Goal: Task Accomplishment & Management: Manage account settings

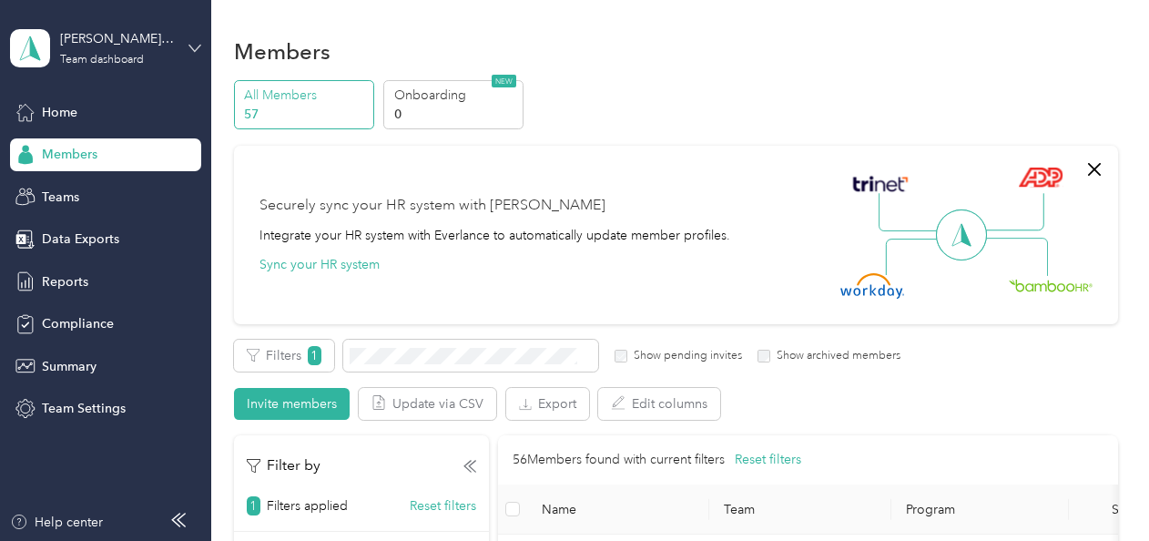
click at [192, 46] on icon at bounding box center [194, 48] width 13 height 13
click at [107, 194] on div "Personal dashboard" at bounding box center [202, 191] width 358 height 32
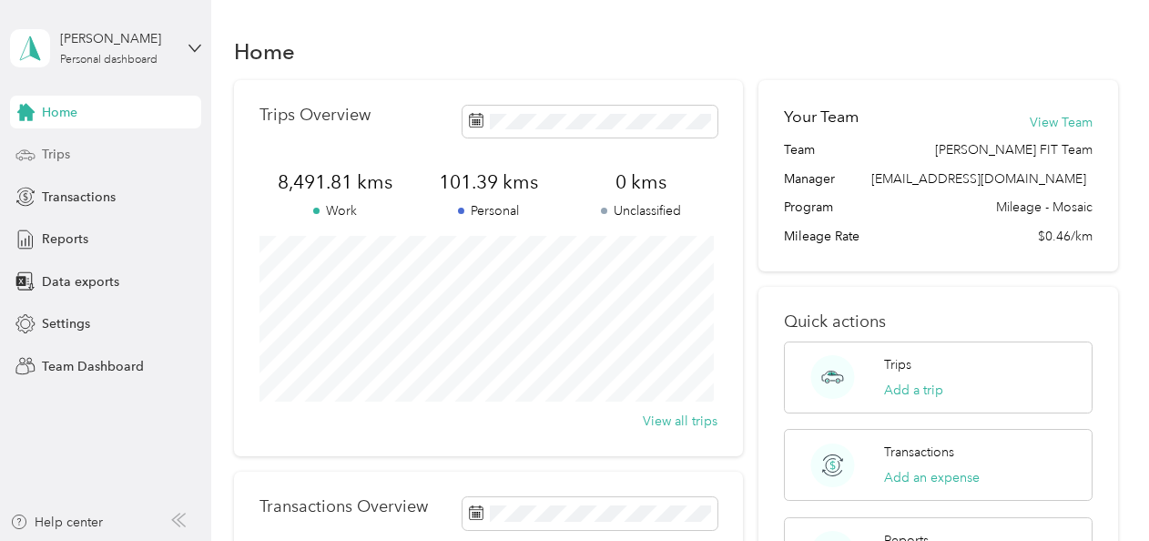
click at [54, 158] on span "Trips" at bounding box center [56, 154] width 28 height 19
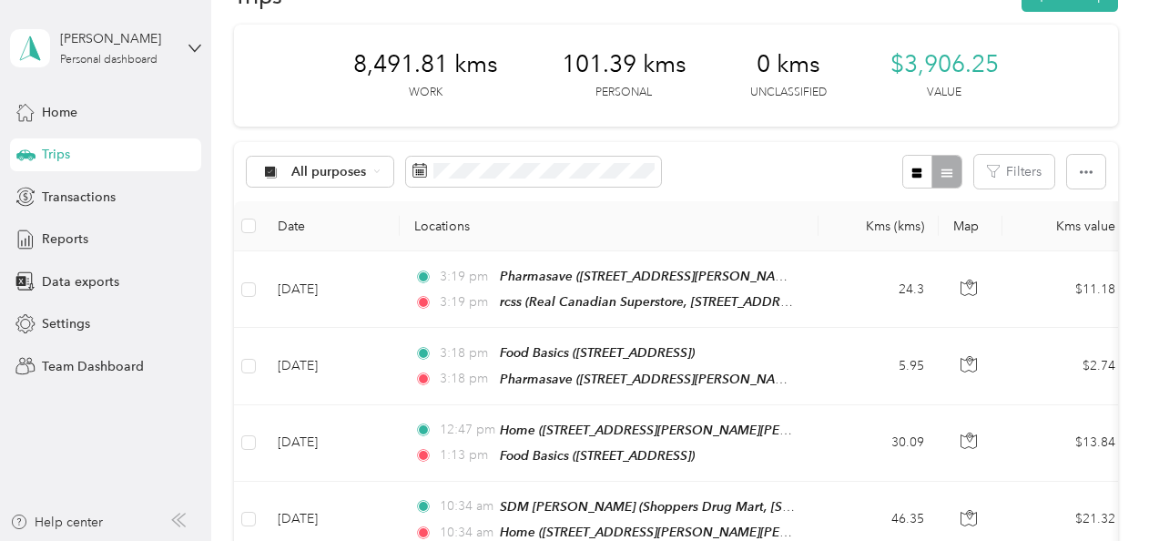
scroll to position [182, 0]
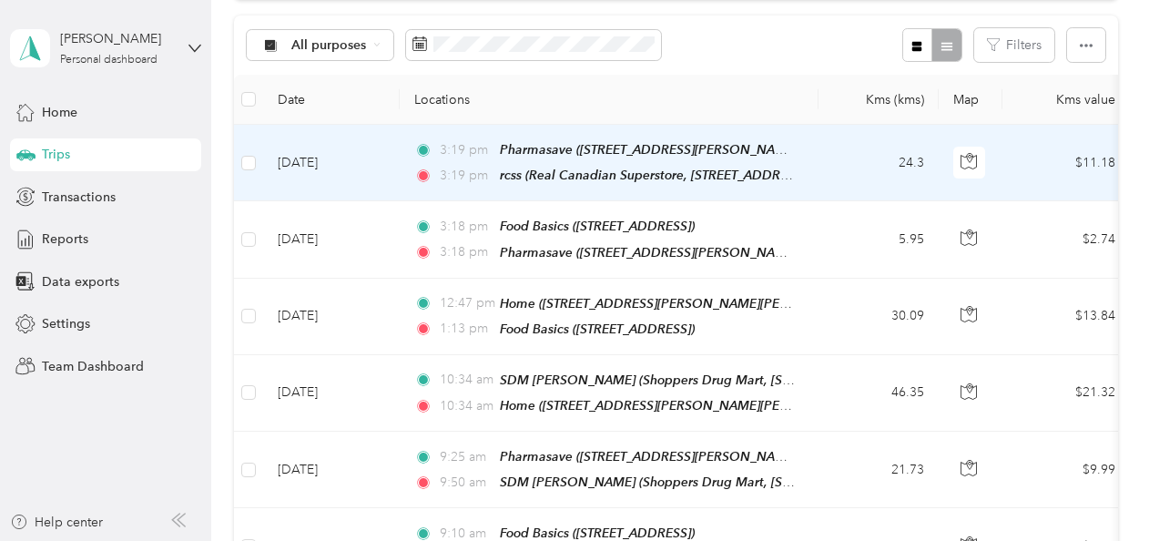
click at [606, 160] on div "3:19 pm Pharmasave ([STREET_ADDRESS][PERSON_NAME][PERSON_NAME]) 3:19 pm rcss (R…" at bounding box center [605, 162] width 382 height 46
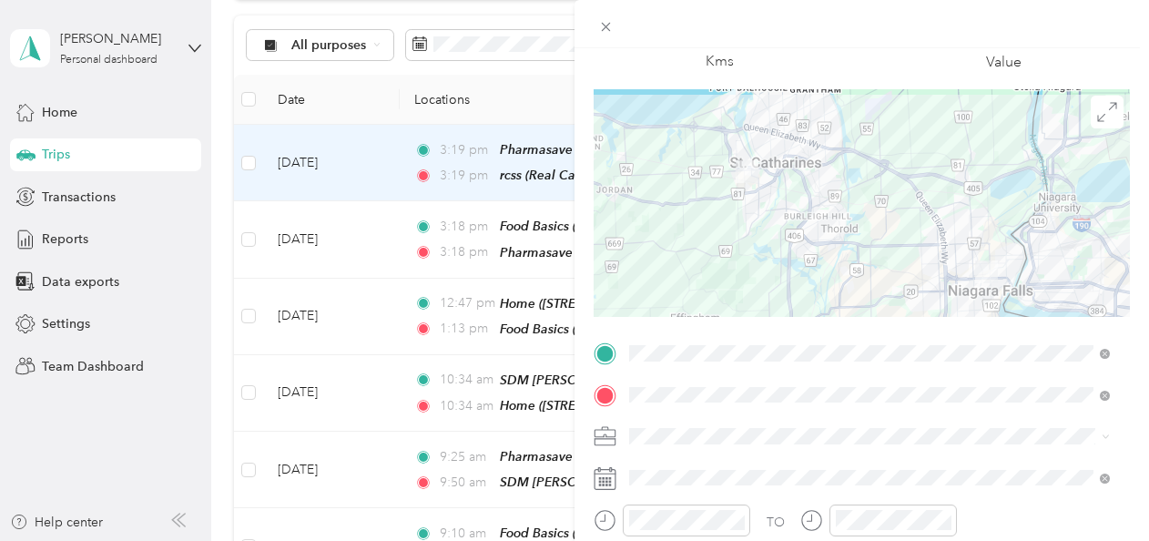
scroll to position [273, 0]
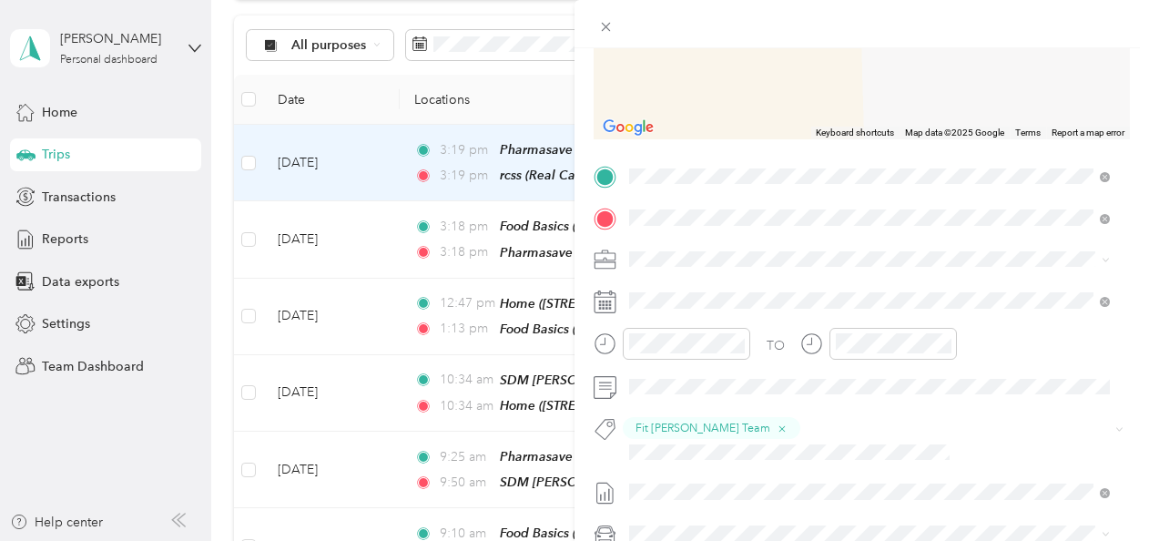
click at [768, 412] on div "SDM [PERSON_NAME] Shoppers Drug Mart, [STREET_ADDRESS][PERSON_NAME]" at bounding box center [835, 415] width 343 height 38
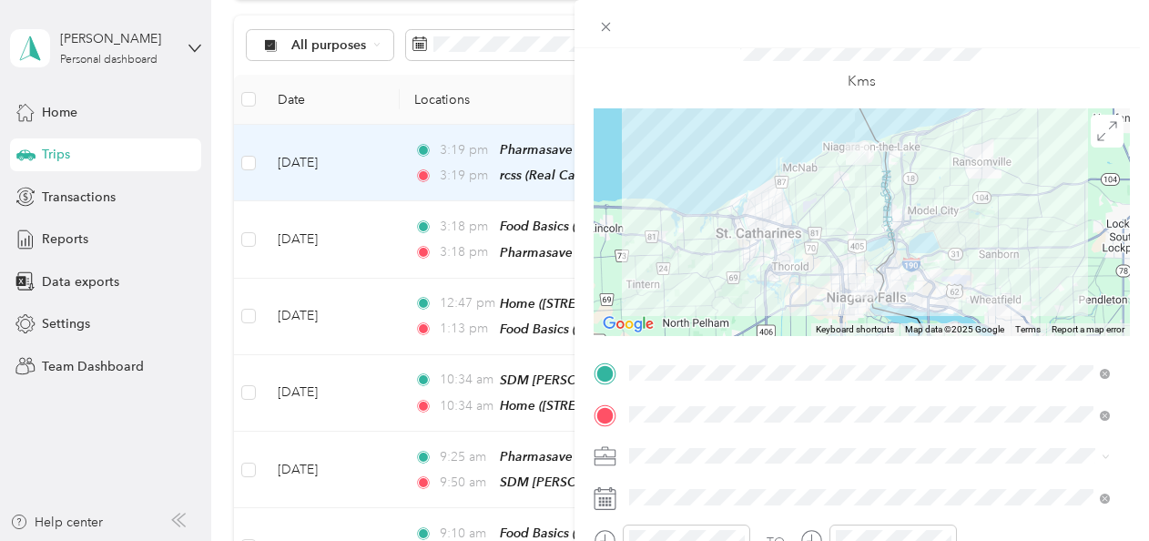
scroll to position [0, 0]
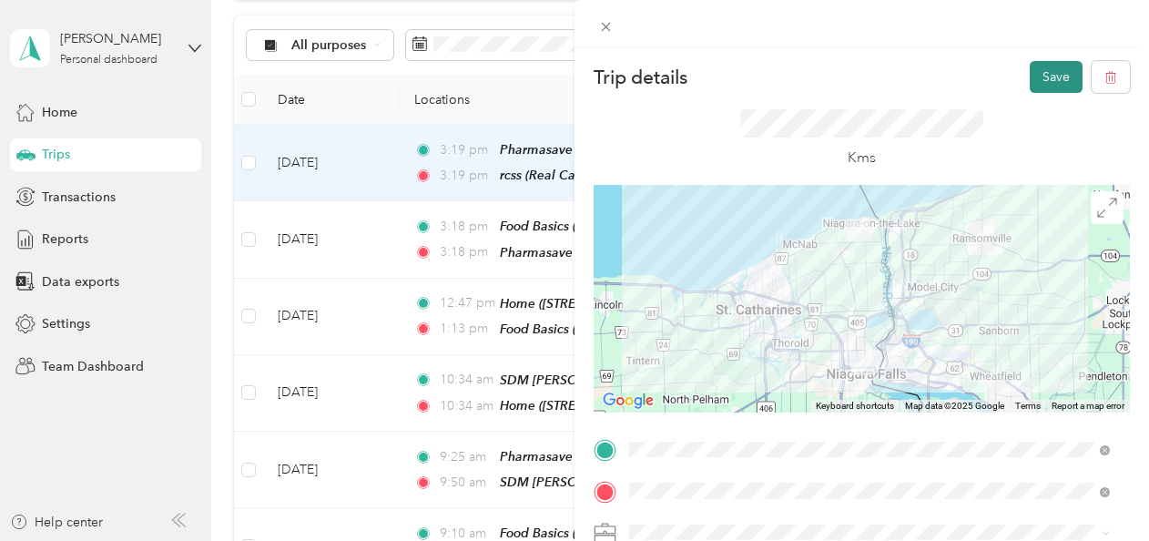
click at [1042, 84] on button "Save" at bounding box center [1056, 77] width 53 height 32
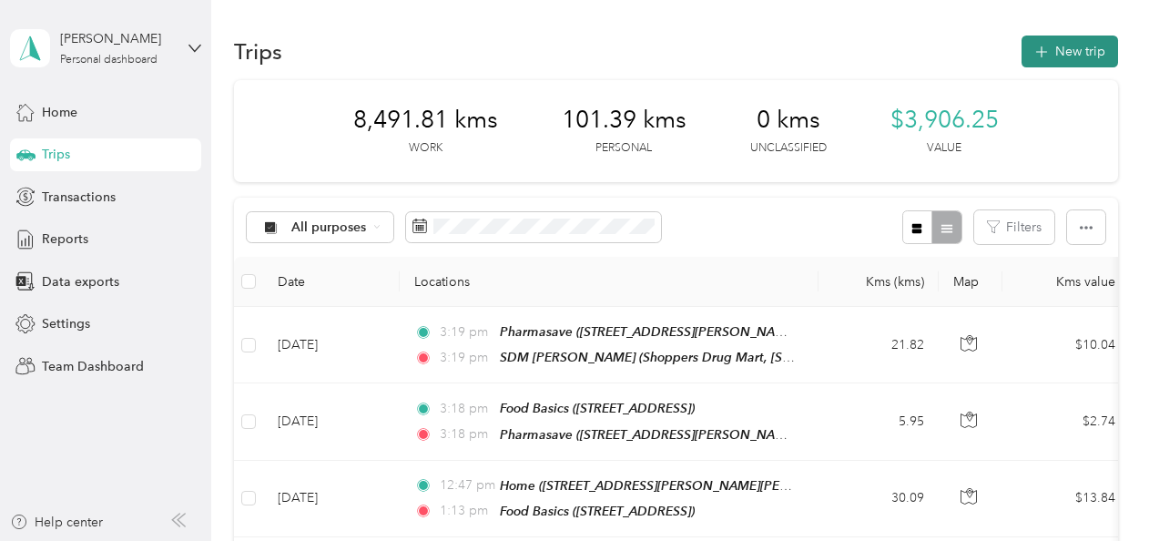
click at [1053, 62] on button "New trip" at bounding box center [1070, 52] width 97 height 32
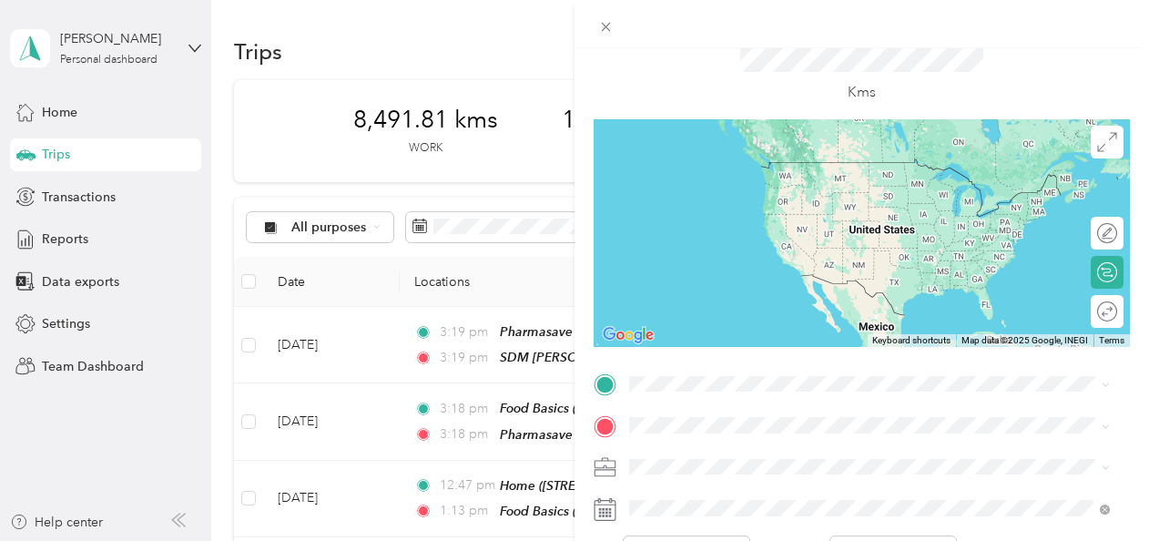
scroll to position [91, 0]
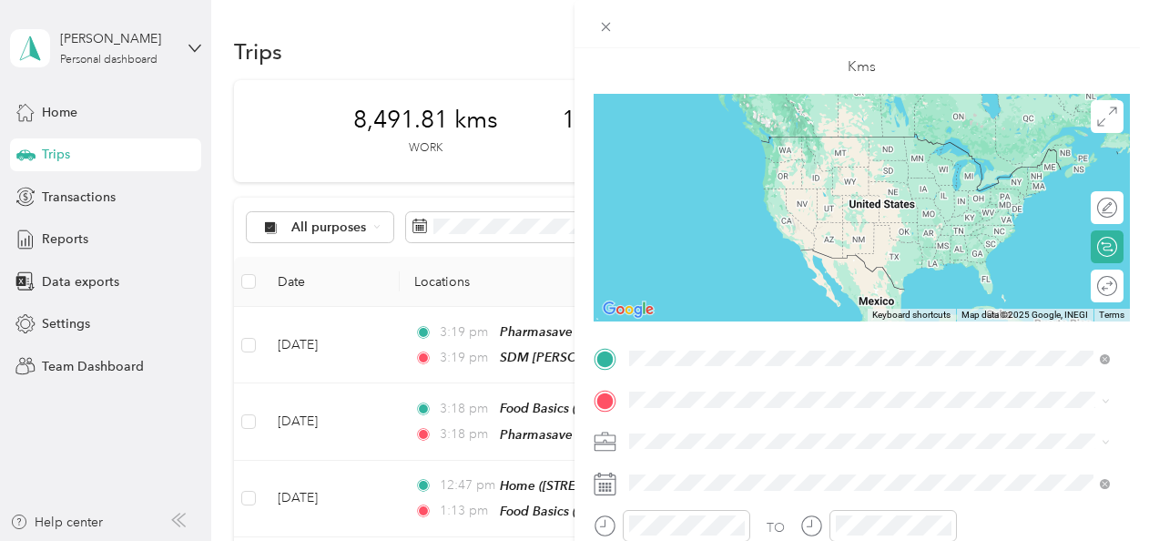
click at [731, 168] on span "Shoppers Drug Mart, [STREET_ADDRESS][PERSON_NAME]" at bounding box center [835, 163] width 343 height 15
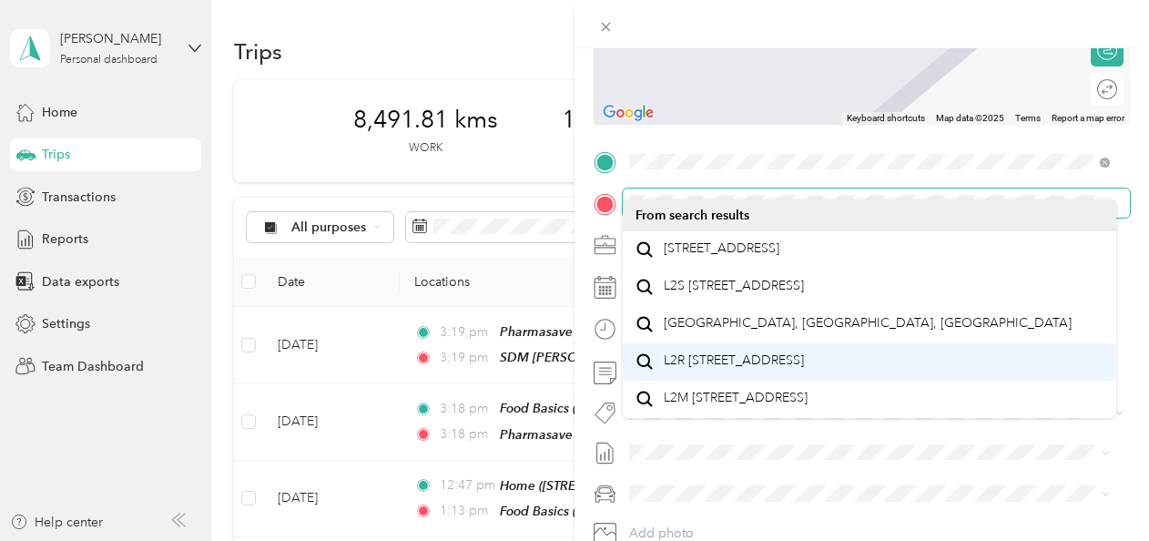
scroll to position [364, 0]
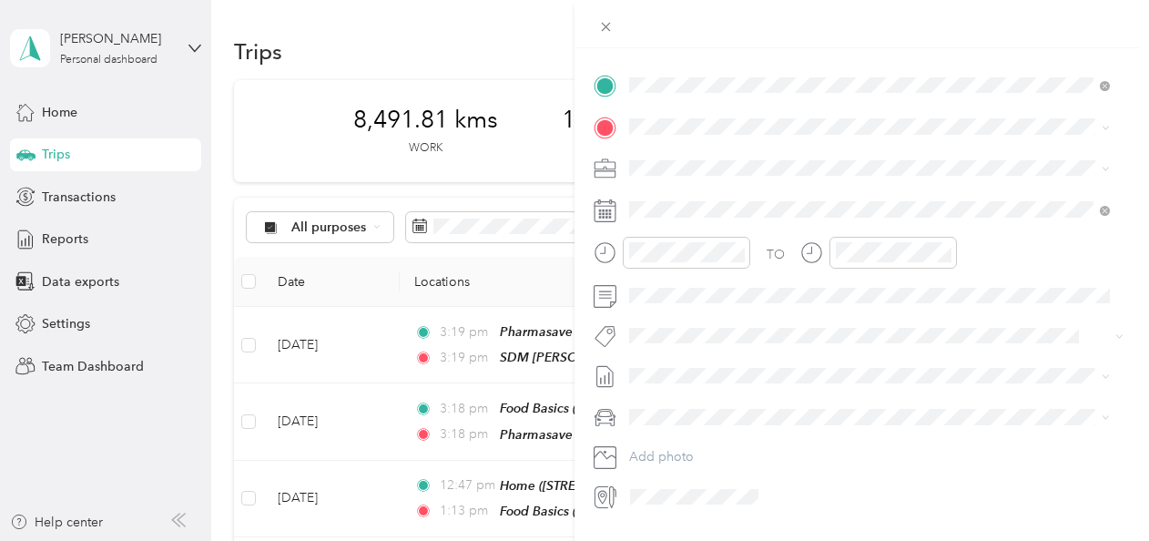
drag, startPoint x: 763, startPoint y: 433, endPoint x: 758, endPoint y: 425, distance: 9.8
click at [763, 432] on div "TO Add photo" at bounding box center [862, 291] width 536 height 440
click at [677, 132] on li "Fit [PERSON_NAME] Team" at bounding box center [870, 128] width 494 height 36
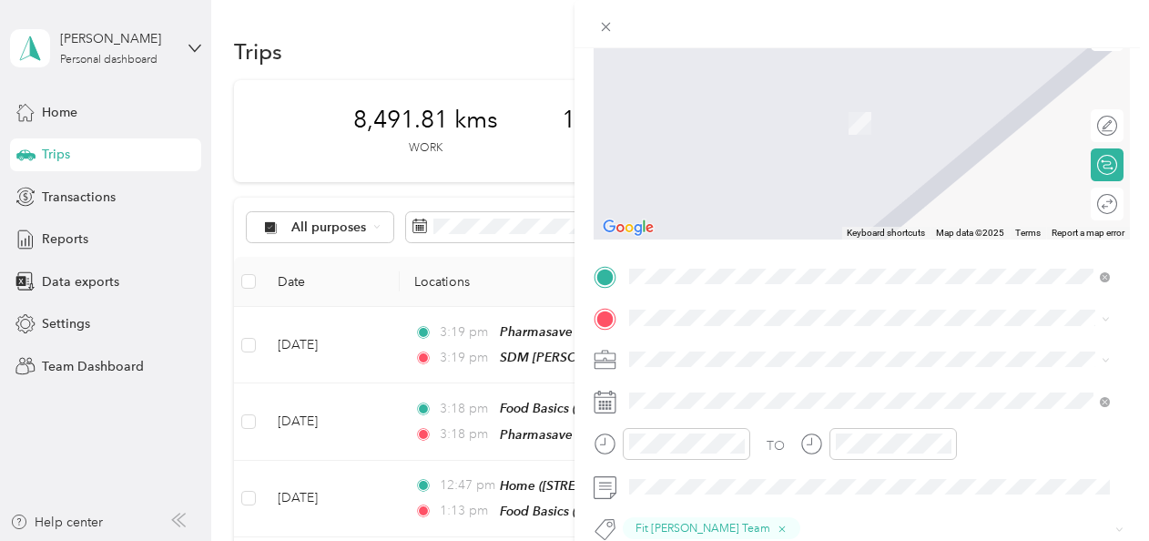
scroll to position [0, 0]
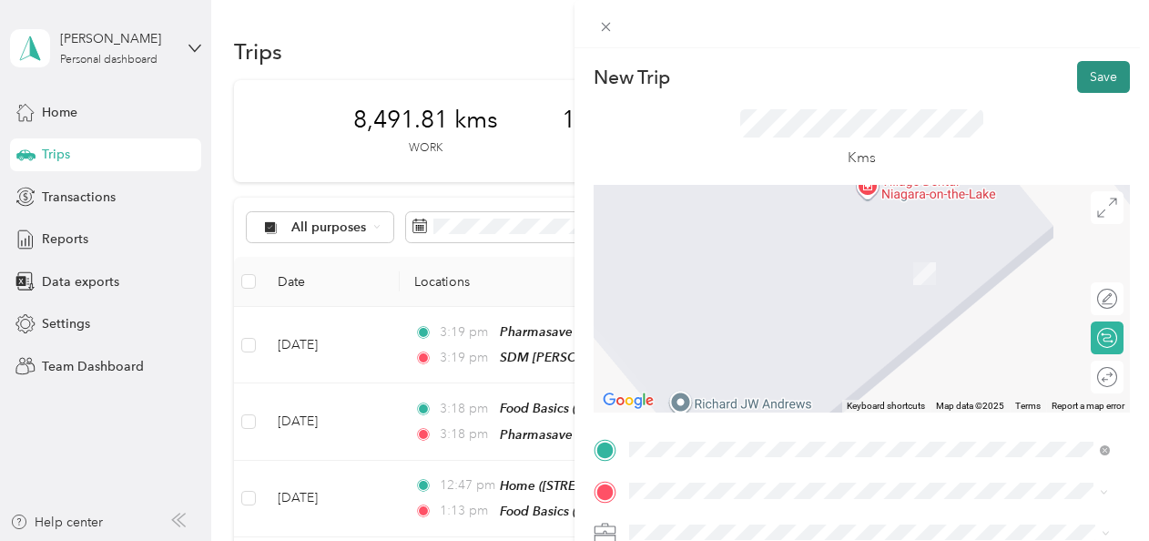
click at [1084, 78] on button "Save" at bounding box center [1103, 77] width 53 height 32
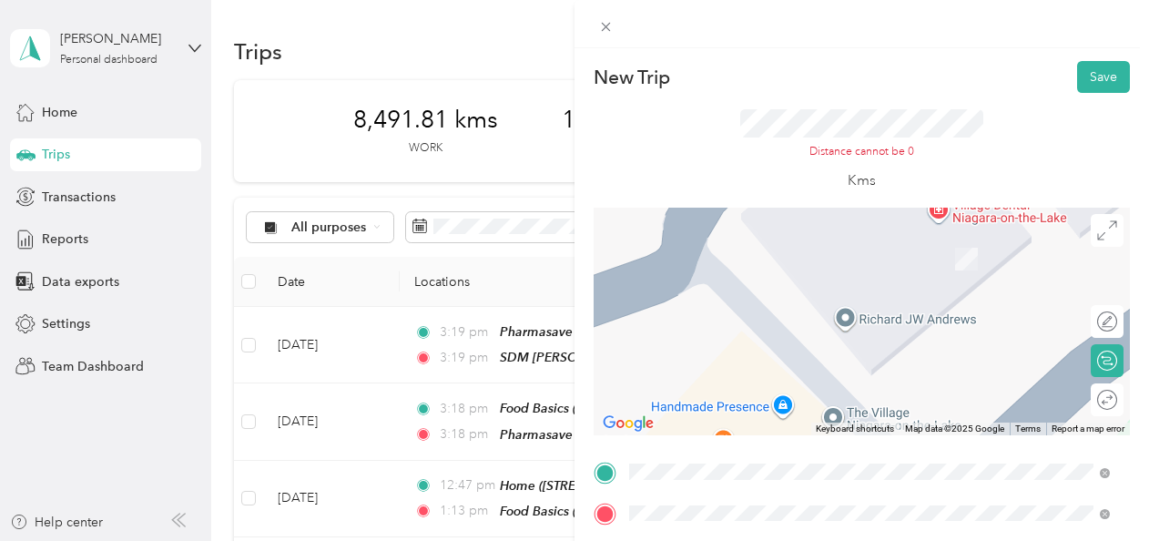
click at [880, 321] on span "Real Canadian Superstore, [STREET_ADDRESS]" at bounding box center [799, 317] width 271 height 15
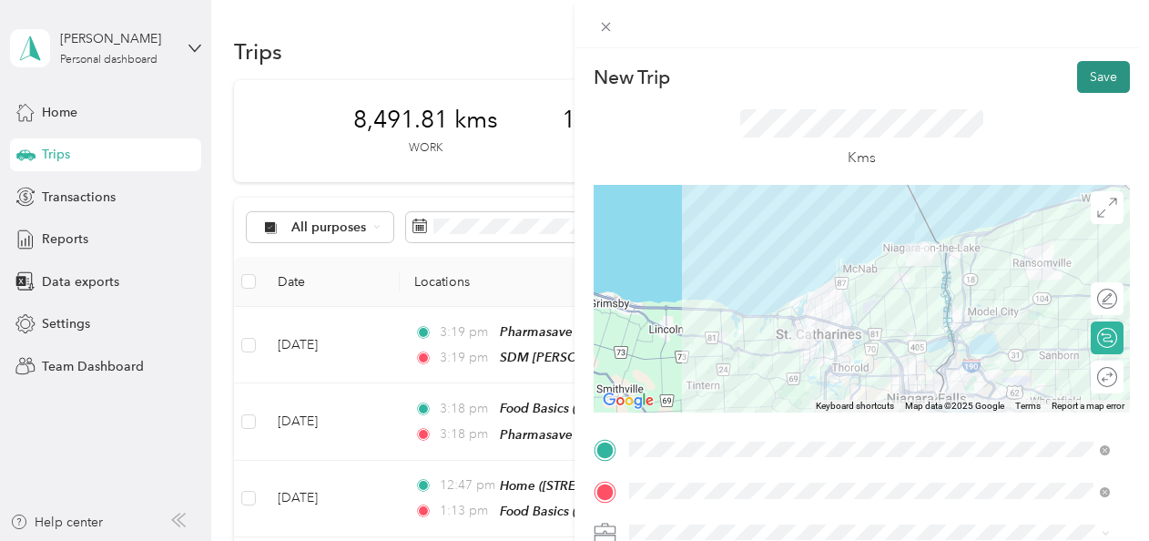
click at [1082, 80] on button "Save" at bounding box center [1103, 77] width 53 height 32
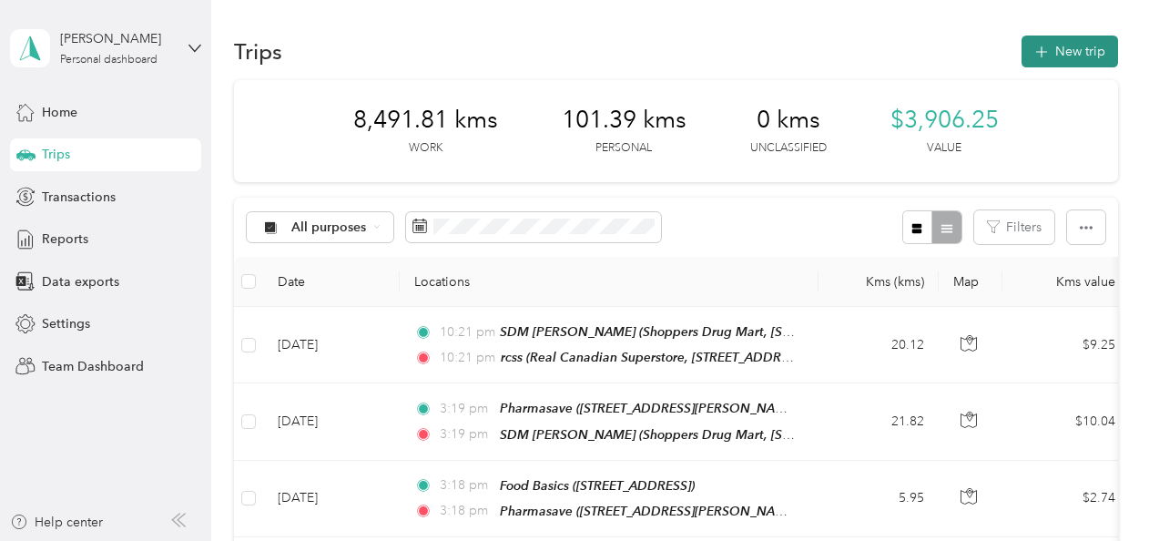
click at [1071, 53] on button "New trip" at bounding box center [1070, 52] width 97 height 32
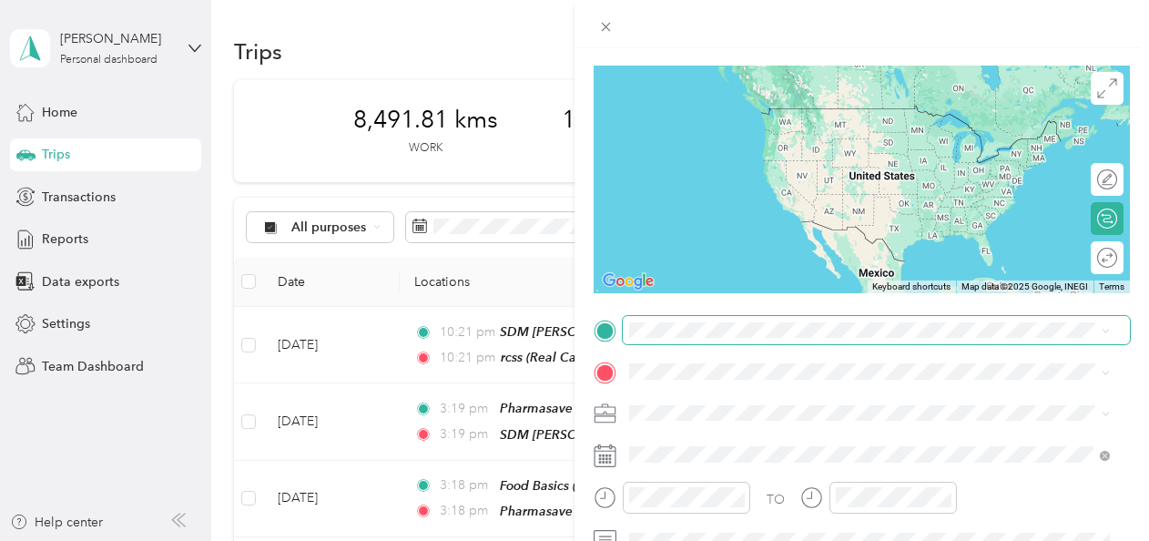
scroll to position [273, 0]
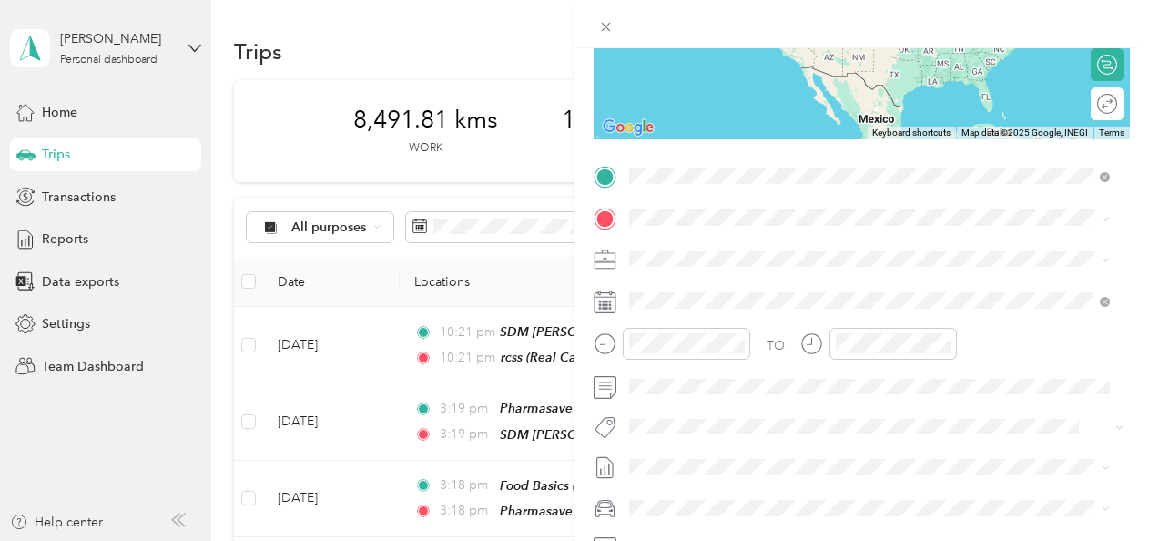
click at [765, 261] on span "Real Canadian Superstore, [STREET_ADDRESS]" at bounding box center [799, 268] width 271 height 15
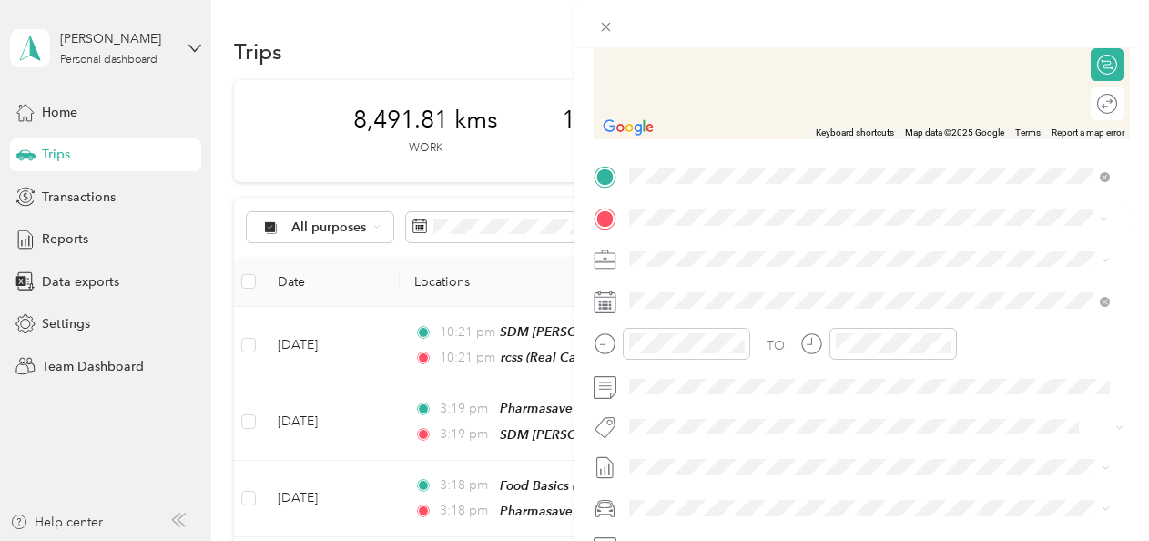
click at [711, 290] on div "Home" at bounding box center [823, 289] width 318 height 16
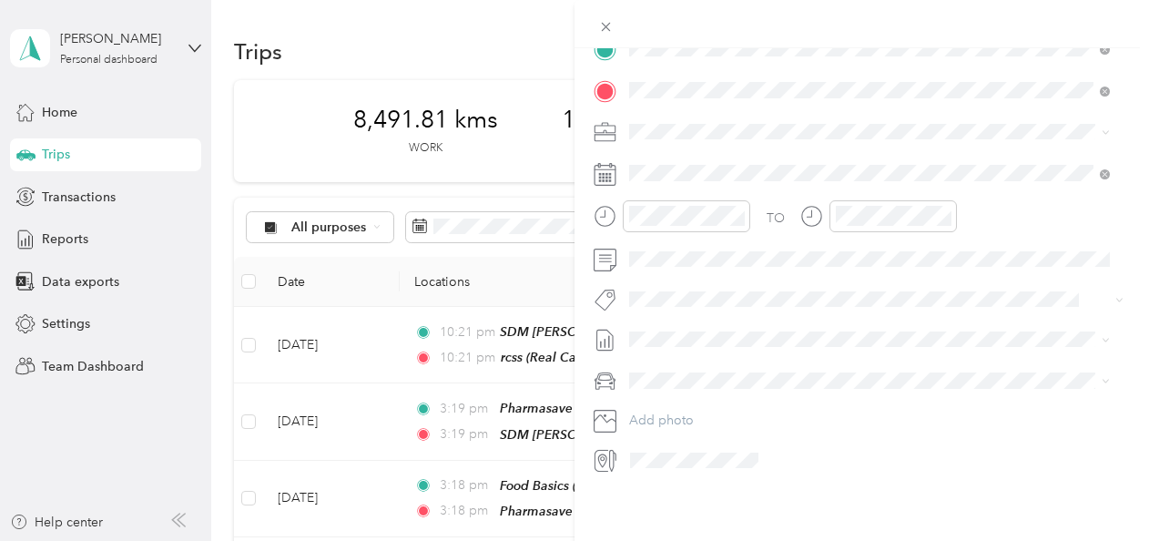
scroll to position [414, 0]
click at [691, 81] on li "Fit [PERSON_NAME] Team" at bounding box center [870, 72] width 494 height 35
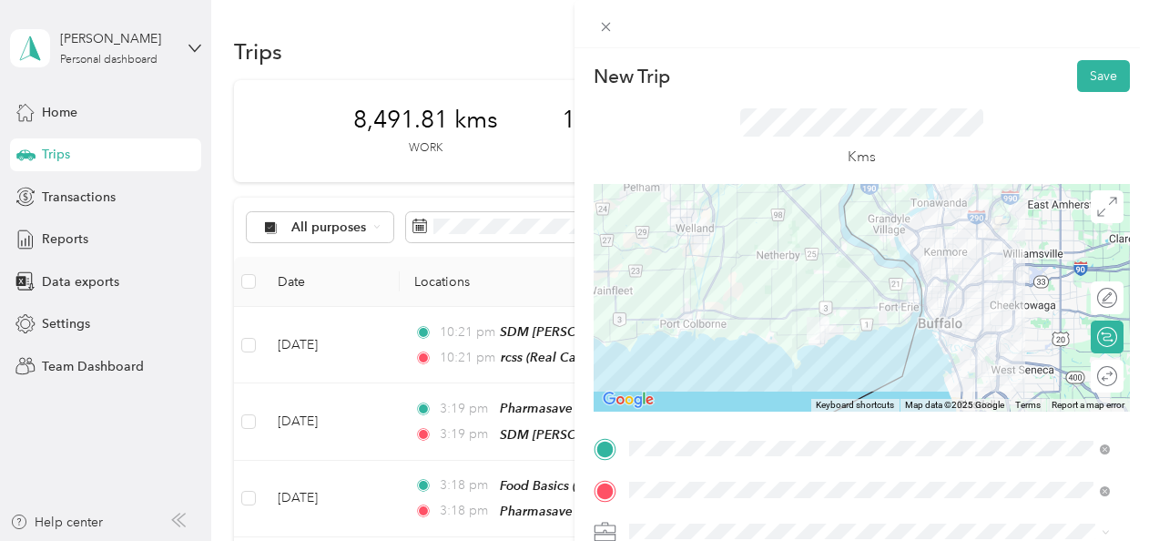
scroll to position [0, 0]
click at [1093, 71] on button "Save" at bounding box center [1103, 77] width 53 height 32
